Goal: Find specific page/section

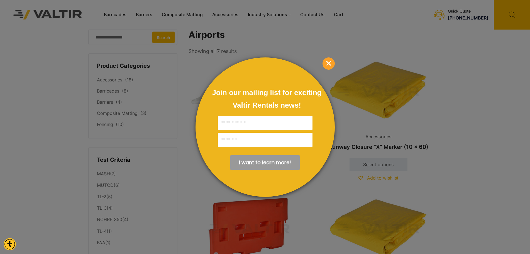
click at [327, 63] on span "×" at bounding box center [329, 63] width 12 height 12
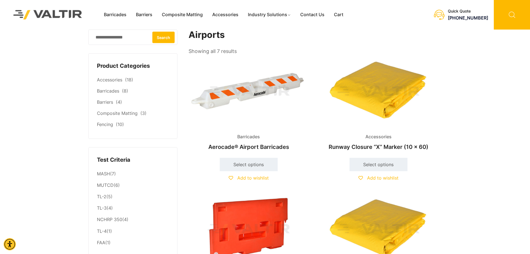
click at [511, 14] on icon at bounding box center [512, 15] width 36 height 30
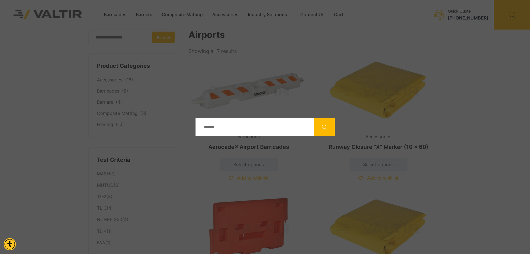
click at [235, 124] on input "Search" at bounding box center [255, 127] width 119 height 18
type input "*********"
click at [314, 118] on button "Search" at bounding box center [324, 127] width 21 height 18
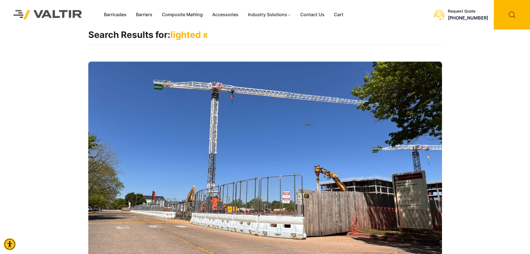
scroll to position [167, 0]
